Goal: Task Accomplishment & Management: Manage account settings

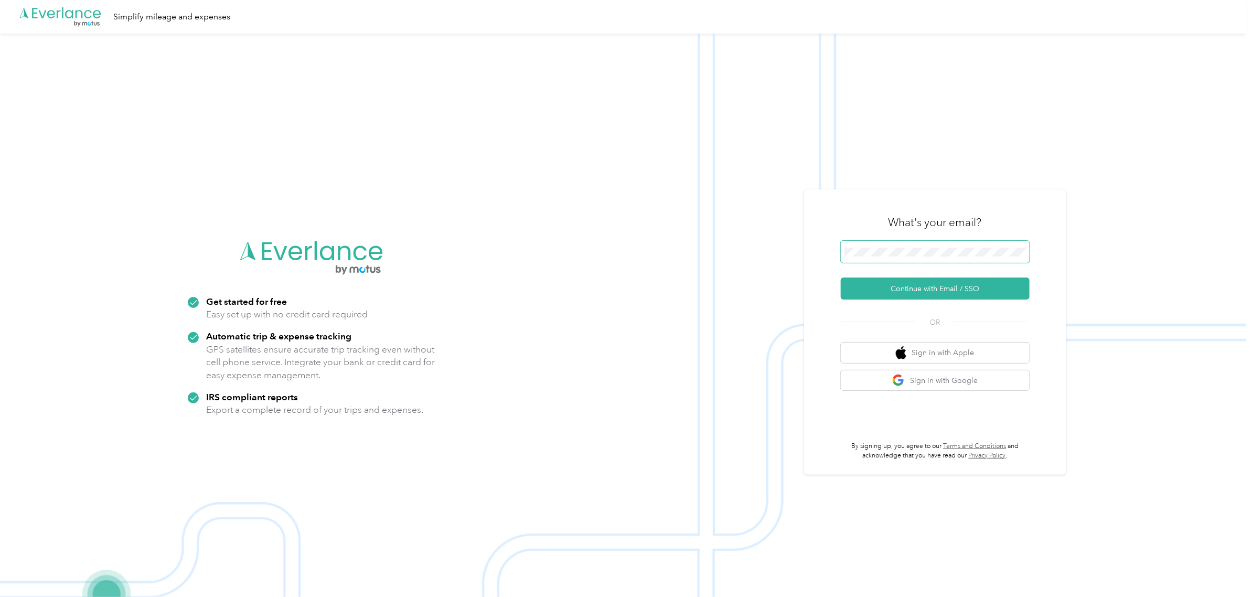
drag, startPoint x: 926, startPoint y: 258, endPoint x: 920, endPoint y: 258, distance: 6.3
click at [926, 257] on span at bounding box center [935, 252] width 189 height 22
click at [925, 279] on button "Continue with Email / SSO" at bounding box center [935, 289] width 189 height 22
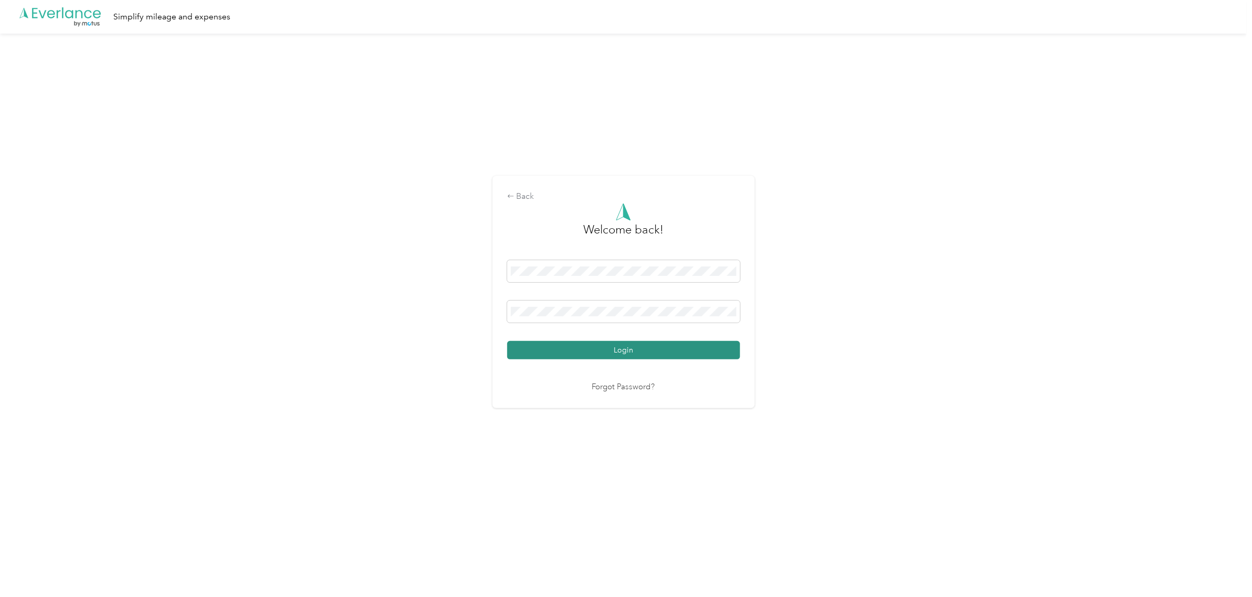
click at [652, 347] on button "Login" at bounding box center [623, 350] width 233 height 18
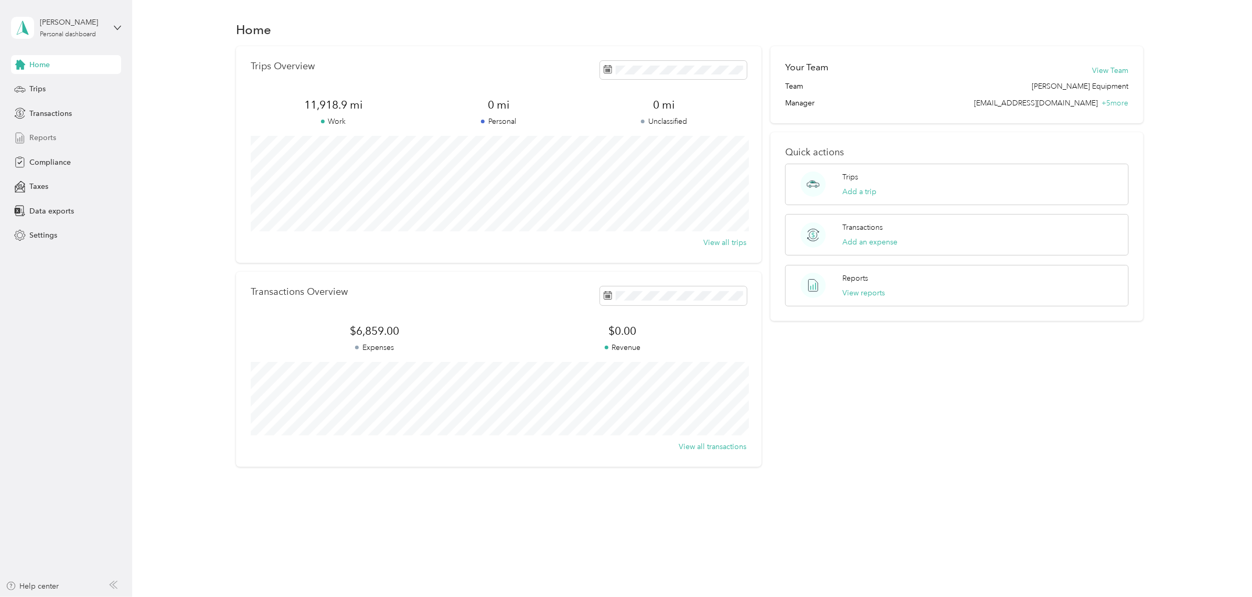
click at [37, 140] on span "Reports" at bounding box center [42, 137] width 27 height 11
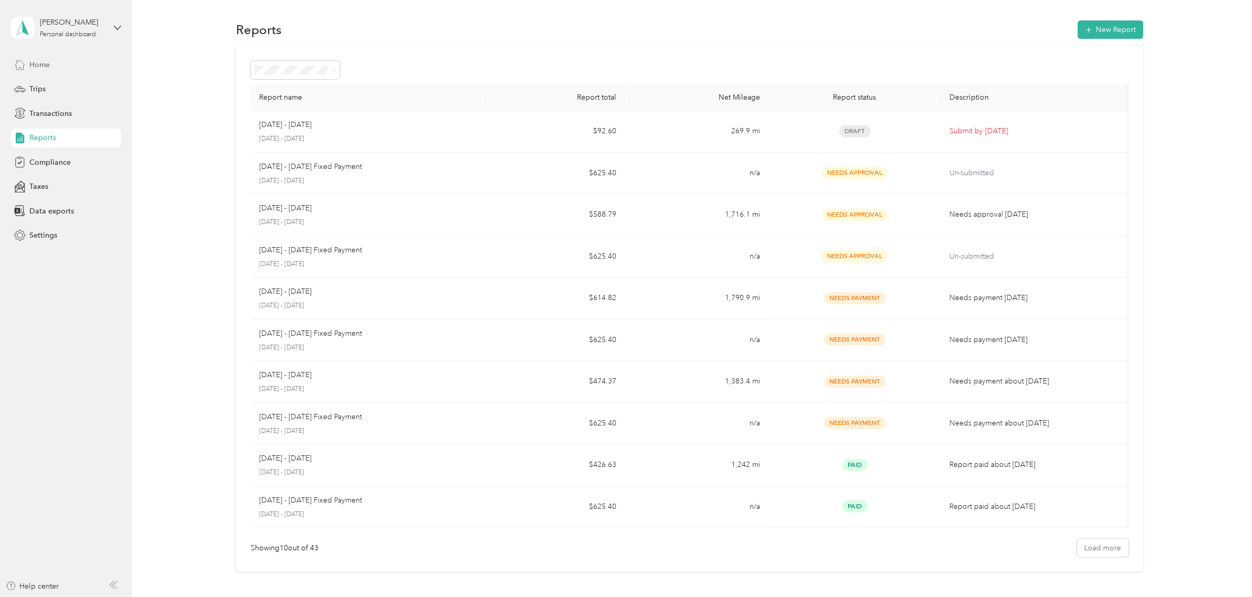
click at [43, 64] on span "Home" at bounding box center [39, 64] width 20 height 11
